Goal: Task Accomplishment & Management: Use online tool/utility

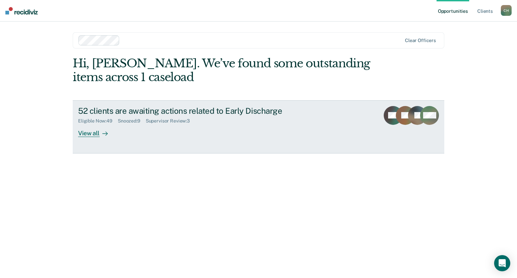
click at [91, 134] on div "View all" at bounding box center [97, 130] width 38 height 13
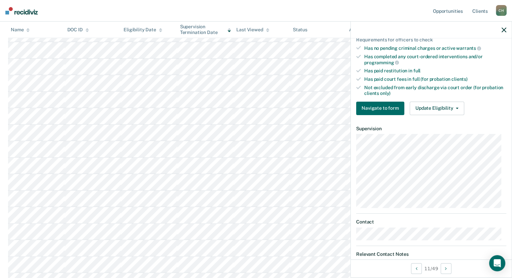
scroll to position [152, 0]
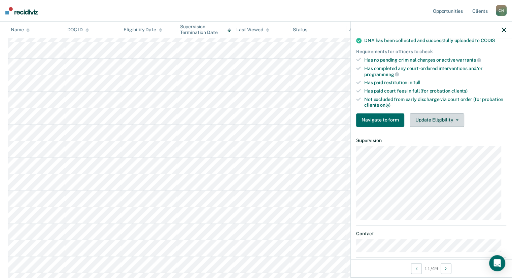
click at [455, 115] on button "Update Eligibility" at bounding box center [436, 119] width 54 height 13
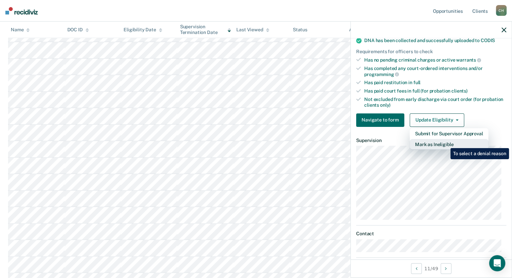
click at [445, 143] on button "Mark as Ineligible" at bounding box center [448, 144] width 79 height 11
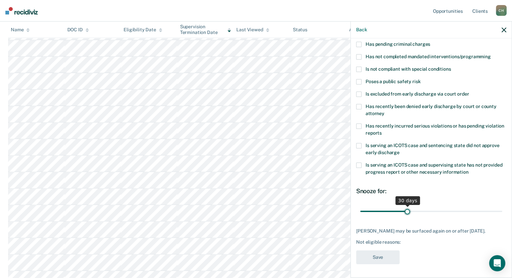
scroll to position [65, 0]
drag, startPoint x: 404, startPoint y: 206, endPoint x: 492, endPoint y: 205, distance: 88.5
type input "89"
click at [492, 205] on input "range" at bounding box center [431, 211] width 142 height 12
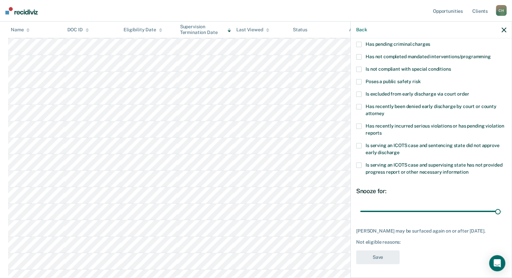
click at [382, 228] on div "[PERSON_NAME] may be surfaced again on or after [DATE]." at bounding box center [431, 231] width 150 height 6
click at [364, 240] on div "Not eligible reasons:" at bounding box center [431, 242] width 150 height 6
click at [409, 238] on div "[PERSON_NAME] may be surfaced again on or after [DATE]. Not eligible reasons:" at bounding box center [431, 236] width 150 height 17
drag, startPoint x: 408, startPoint y: 238, endPoint x: 398, endPoint y: 240, distance: 10.6
click at [408, 238] on div "[PERSON_NAME] may be surfaced again on or after [DATE]. Not eligible reasons:" at bounding box center [431, 236] width 150 height 17
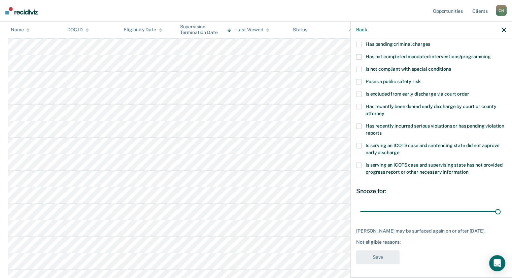
click at [393, 241] on div "Not eligible reasons:" at bounding box center [431, 242] width 150 height 6
click at [402, 242] on div "Not eligible reasons:" at bounding box center [431, 242] width 150 height 6
click at [382, 228] on div "[PERSON_NAME] may be surfaced again on or after [DATE]." at bounding box center [431, 231] width 150 height 6
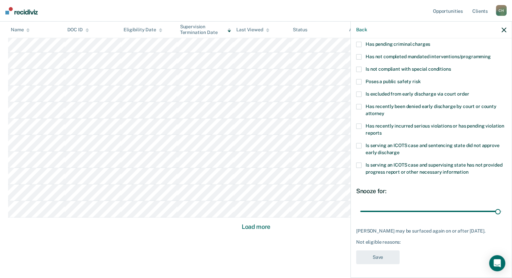
click at [382, 228] on div "[PERSON_NAME] may be surfaced again on or after [DATE]." at bounding box center [431, 231] width 150 height 6
click at [451, 235] on div "[PERSON_NAME] may be surfaced again on or after [DATE]. Not eligible reasons:" at bounding box center [431, 236] width 150 height 17
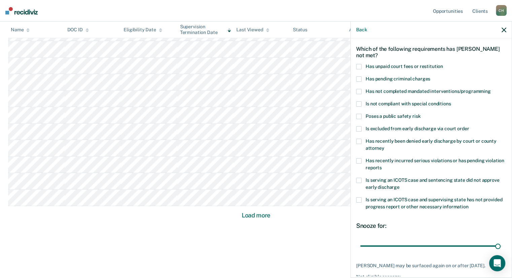
scroll to position [0, 0]
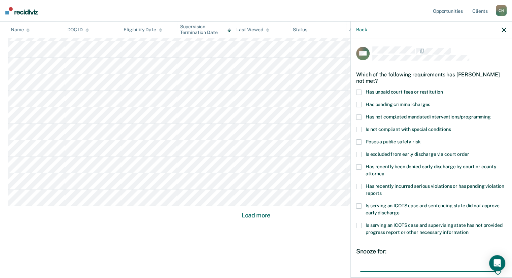
click at [358, 186] on span at bounding box center [358, 186] width 5 height 5
click at [381, 191] on input "Has recently incurred serious violations or has pending violation reports" at bounding box center [381, 191] width 0 height 0
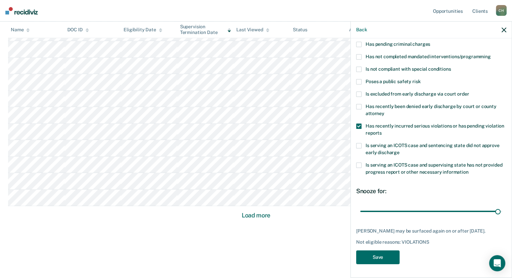
click at [385, 230] on div "[PERSON_NAME] may be surfaced again on or after [DATE]." at bounding box center [431, 231] width 150 height 6
click at [380, 229] on div "[PERSON_NAME] may be surfaced again on or after [DATE]." at bounding box center [431, 231] width 150 height 6
click at [369, 258] on button "Save" at bounding box center [377, 257] width 43 height 14
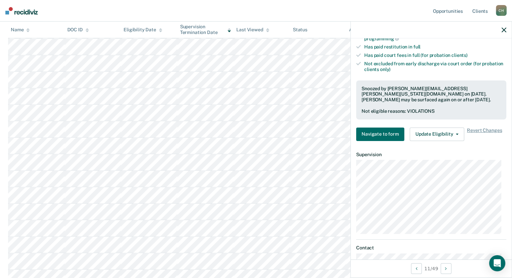
scroll to position [101, 0]
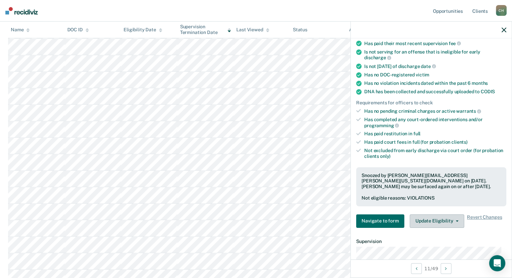
click at [455, 217] on button "Update Eligibility" at bounding box center [436, 220] width 54 height 13
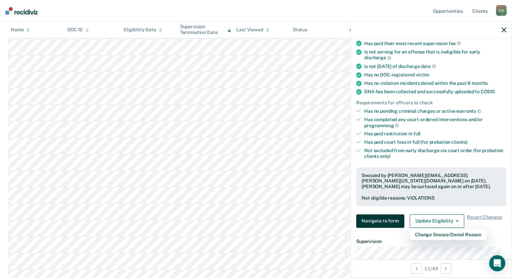
click at [368, 217] on button "Navigate to form" at bounding box center [380, 220] width 48 height 13
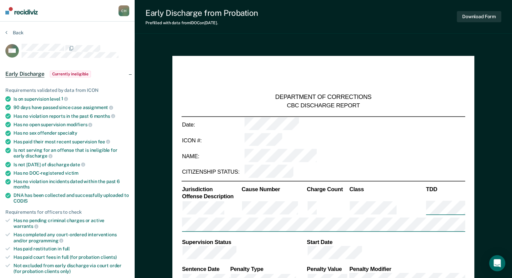
type textarea "x"
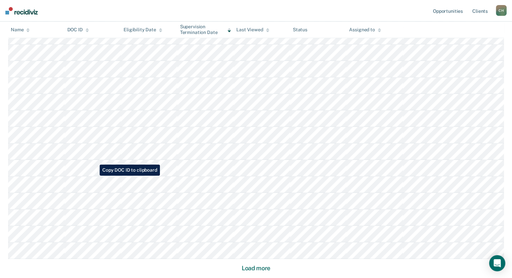
scroll to position [402, 0]
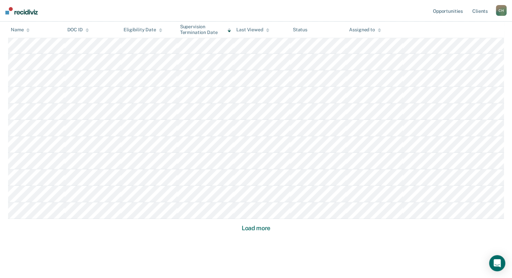
click at [254, 228] on button "Load more" at bounding box center [255, 228] width 33 height 8
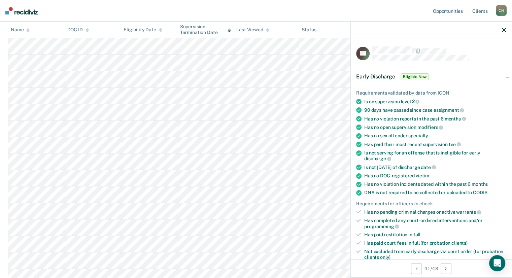
scroll to position [186, 0]
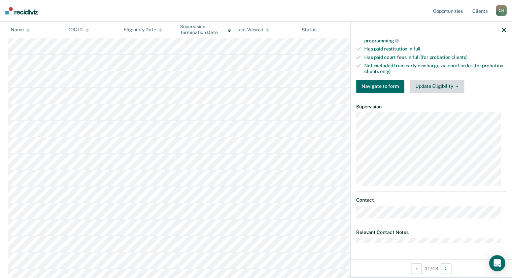
click at [455, 86] on icon "button" at bounding box center [456, 86] width 3 height 1
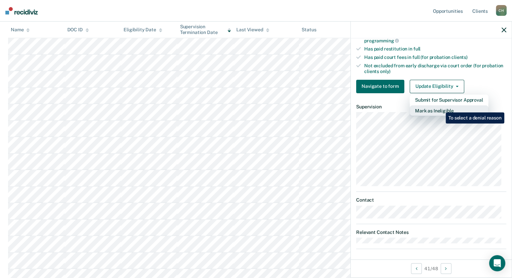
click at [440, 107] on button "Mark as Ineligible" at bounding box center [448, 110] width 79 height 11
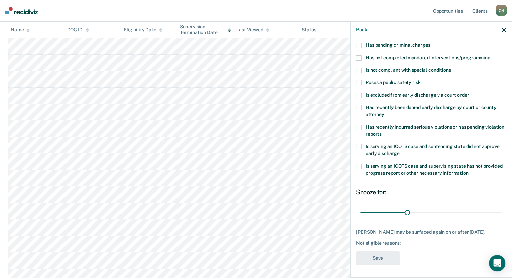
click at [362, 56] on label "Has not completed mandated interventions/programming" at bounding box center [431, 58] width 150 height 7
click at [490, 55] on input "Has not completed mandated interventions/programming" at bounding box center [490, 55] width 0 height 0
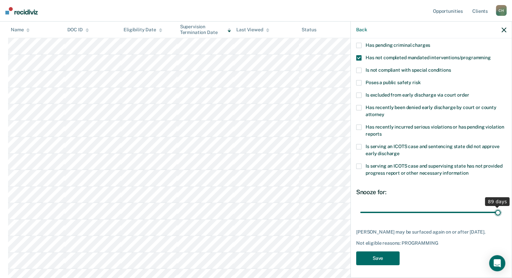
drag, startPoint x: 404, startPoint y: 213, endPoint x: 492, endPoint y: 213, distance: 88.5
type input "89"
click at [492, 213] on input "range" at bounding box center [431, 212] width 142 height 12
click at [372, 265] on button "Save" at bounding box center [377, 258] width 43 height 14
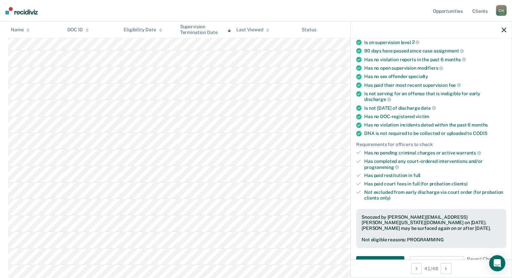
scroll to position [335, 0]
